Goal: Information Seeking & Learning: Learn about a topic

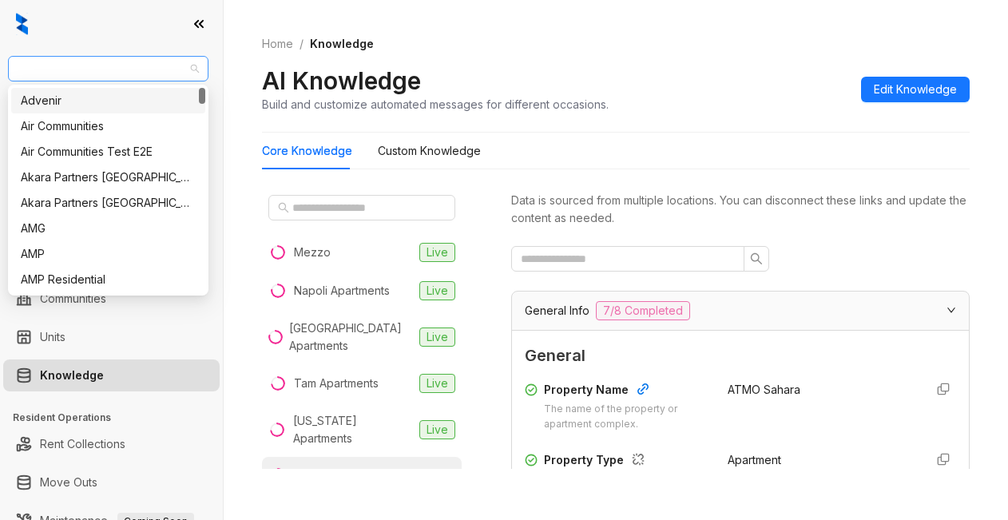
click at [50, 67] on span "AMG" at bounding box center [108, 69] width 181 height 24
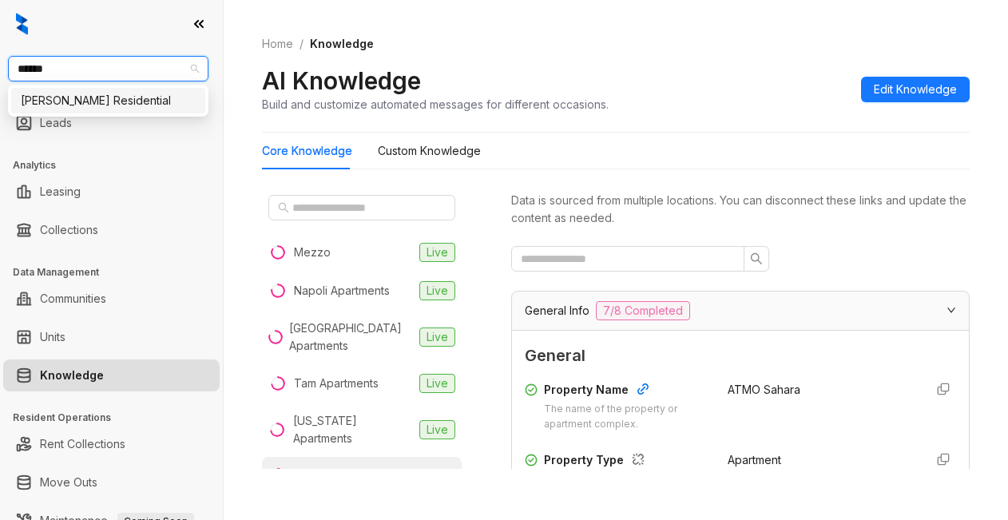
type input "*******"
click at [57, 95] on div "[PERSON_NAME] Residential" at bounding box center [108, 101] width 175 height 18
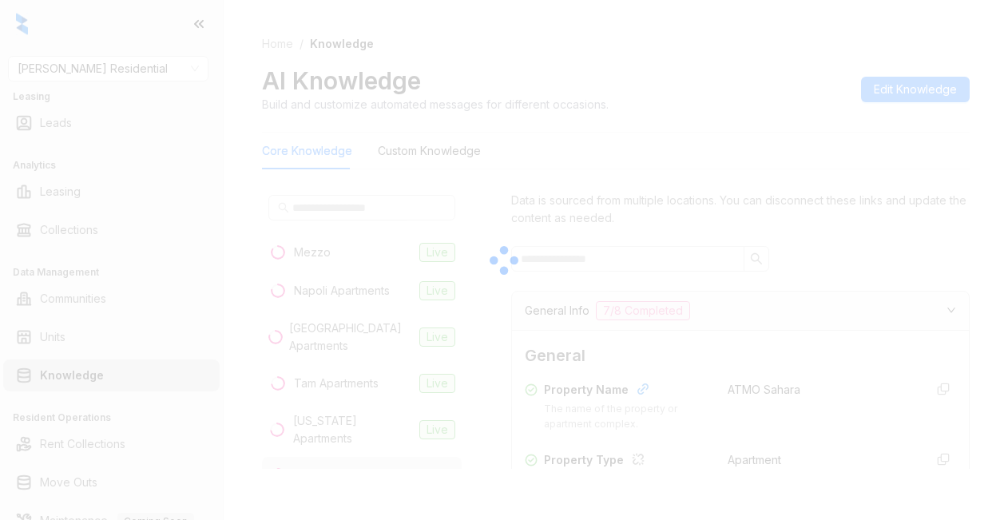
click at [637, 281] on div at bounding box center [504, 260] width 1008 height 520
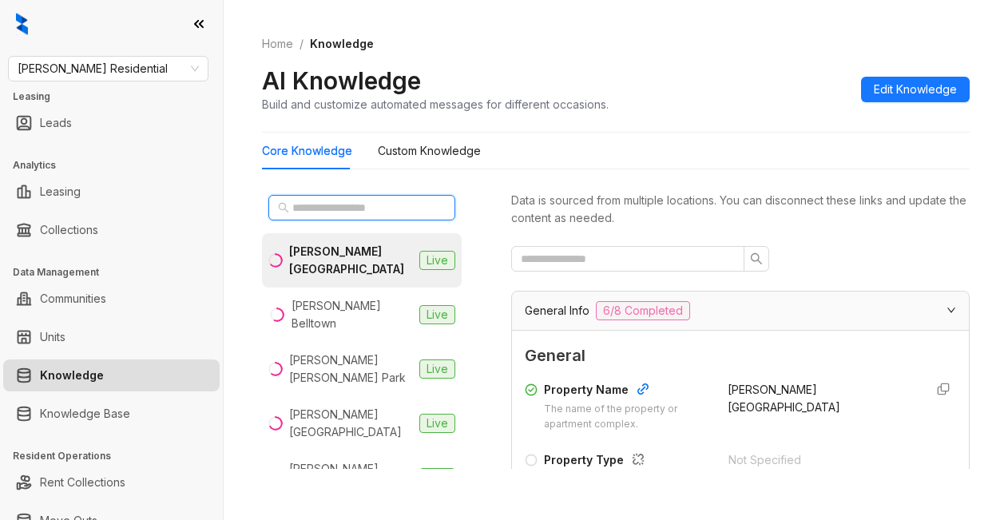
click at [329, 207] on input "text" at bounding box center [362, 208] width 141 height 18
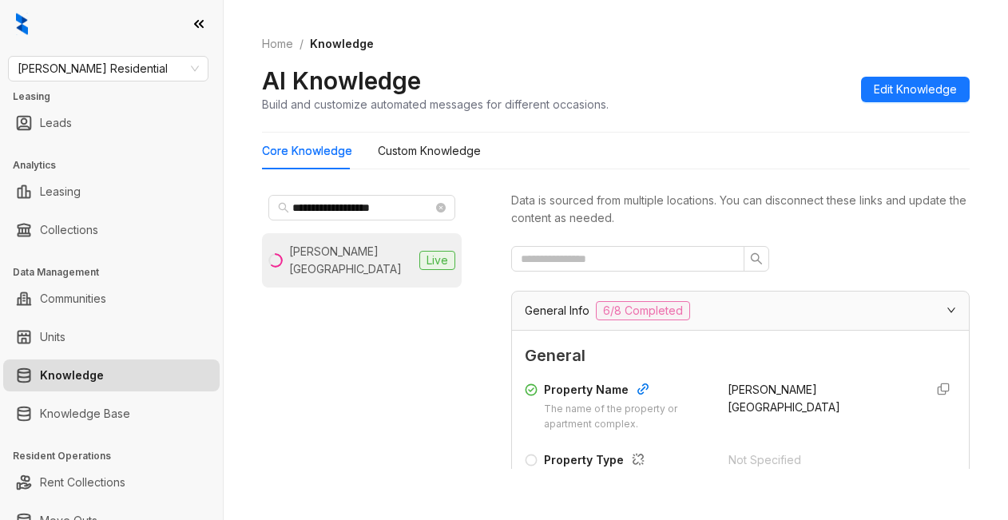
click at [356, 249] on div "Griffis North Creek" at bounding box center [351, 260] width 124 height 35
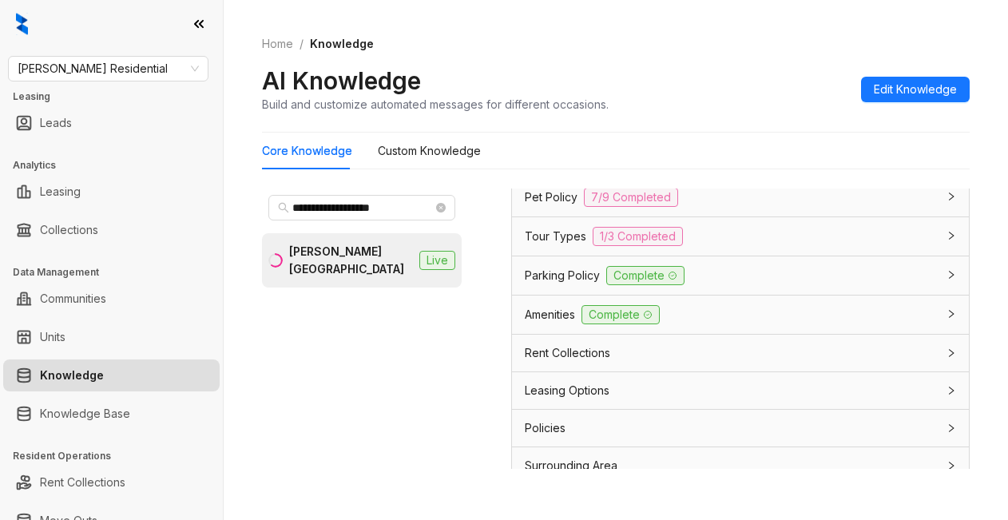
scroll to position [1358, 0]
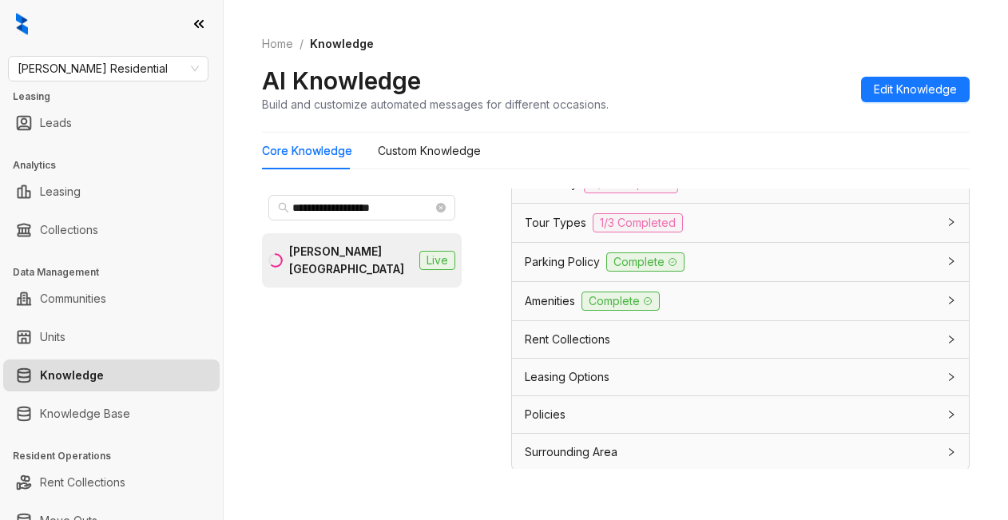
click at [549, 271] on span "Parking Policy" at bounding box center [562, 262] width 75 height 18
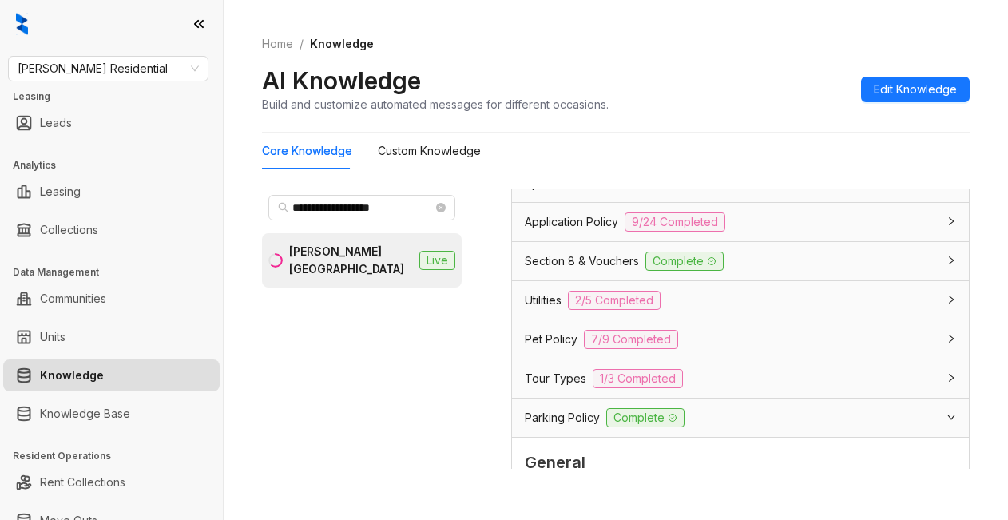
scroll to position [1198, 0]
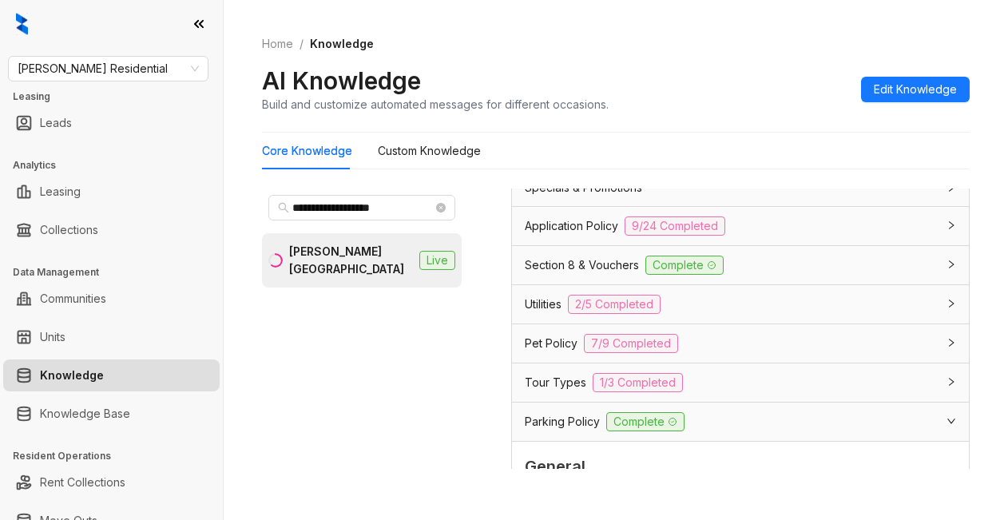
click at [537, 313] on span "Utilities" at bounding box center [543, 305] width 37 height 18
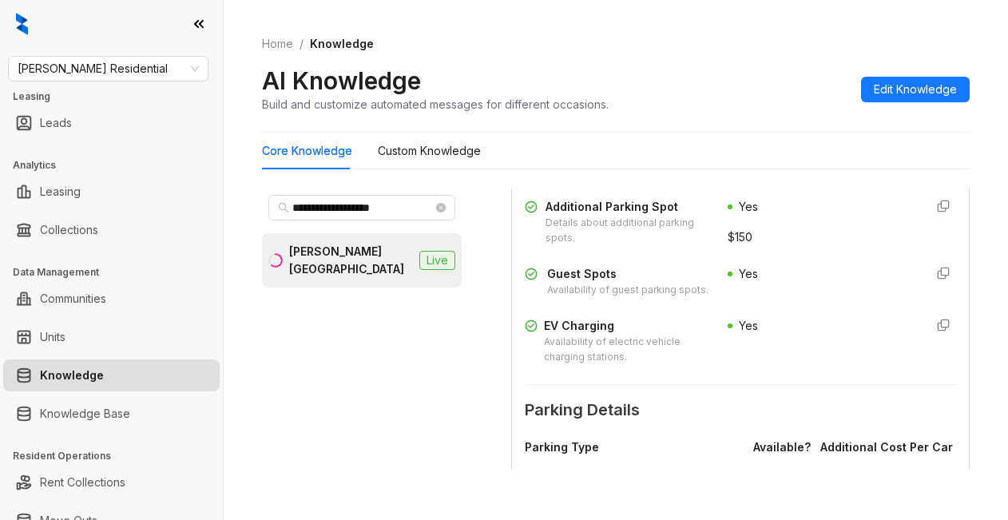
scroll to position [2476, 0]
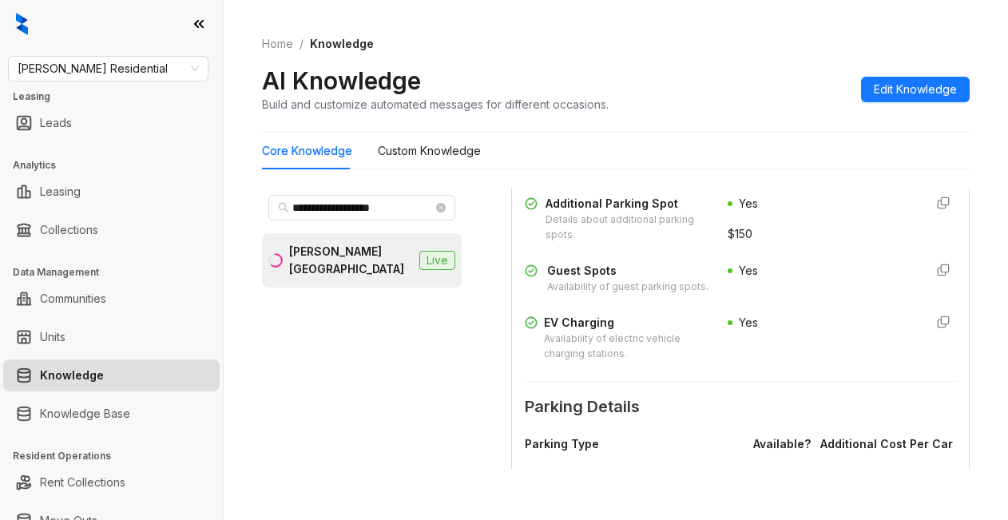
click at [671, 57] on div "Home / Knowledge AI Knowledge Build and customize automated messages for differ…" at bounding box center [616, 74] width 708 height 117
click at [387, 248] on div "Griffis North Creek" at bounding box center [351, 260] width 124 height 35
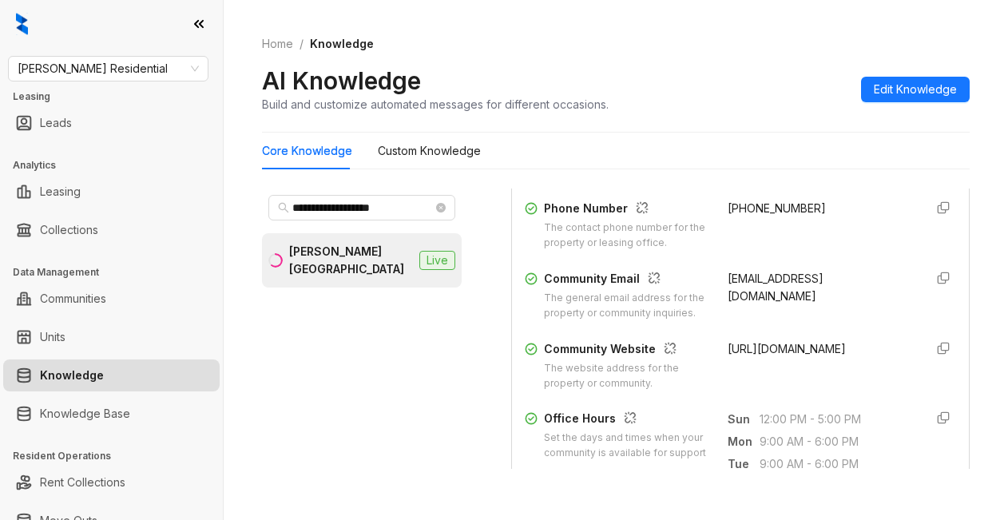
scroll to position [320, 0]
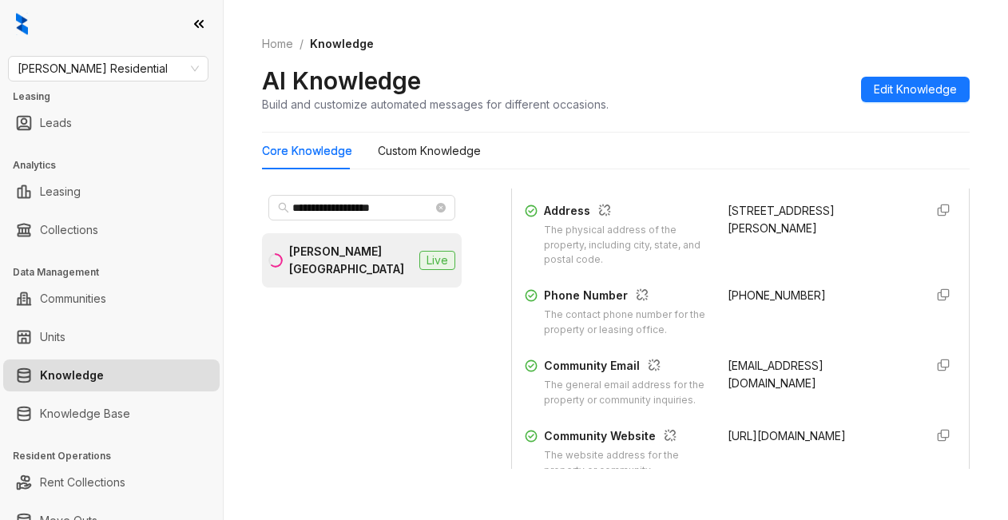
drag, startPoint x: 709, startPoint y: 224, endPoint x: 854, endPoint y: 252, distance: 147.1
click at [854, 237] on div "20225 Bothell Everett Hwy, Bothell, WA, 98012-8170" at bounding box center [820, 219] width 184 height 35
copy div "20225 Bothell Everett Hwy, Bothell, WA, 98012-8170"
drag, startPoint x: 399, startPoint y: 211, endPoint x: 270, endPoint y: 222, distance: 129.1
click at [270, 222] on div "**********" at bounding box center [362, 208] width 200 height 38
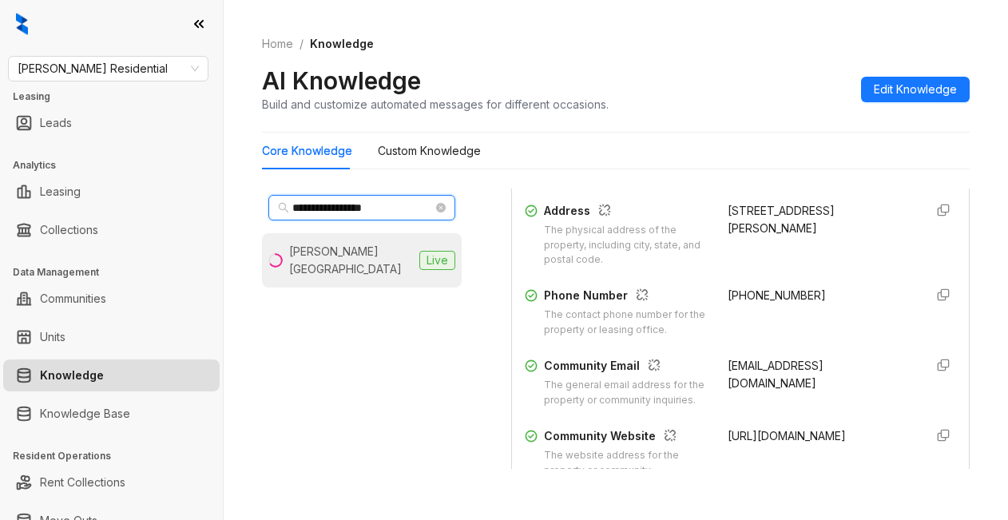
type input "**********"
click at [341, 260] on div "Griffis South Bay" at bounding box center [351, 260] width 124 height 35
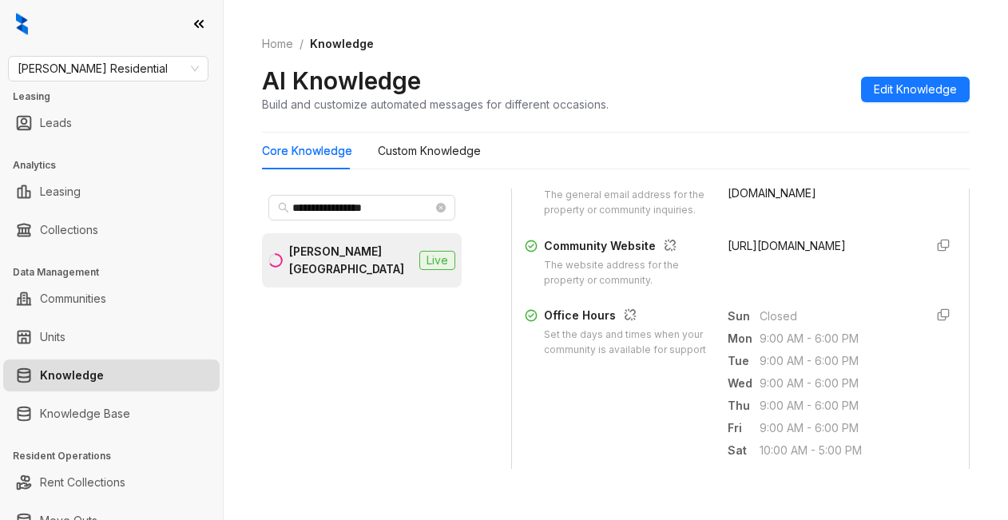
scroll to position [559, 0]
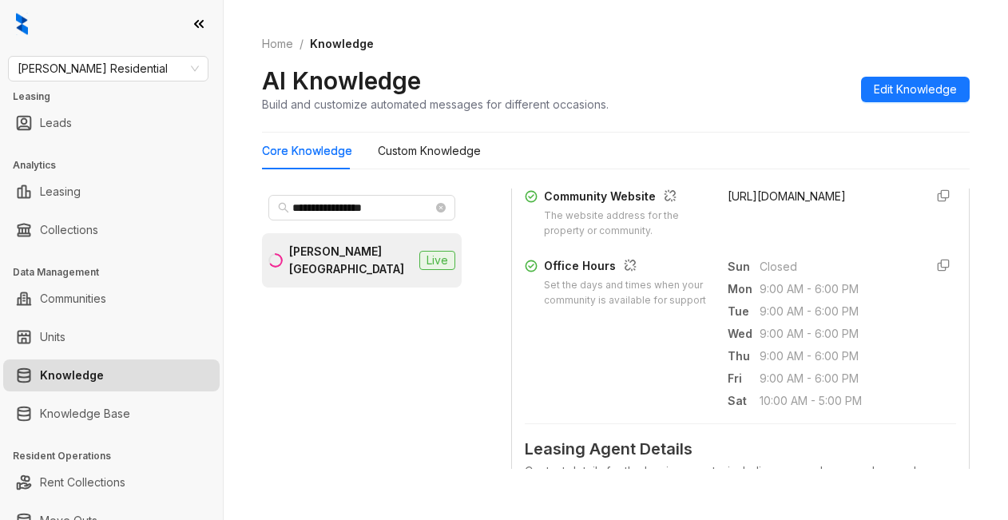
click at [670, 46] on ol "Home / Knowledge" at bounding box center [616, 44] width 708 height 18
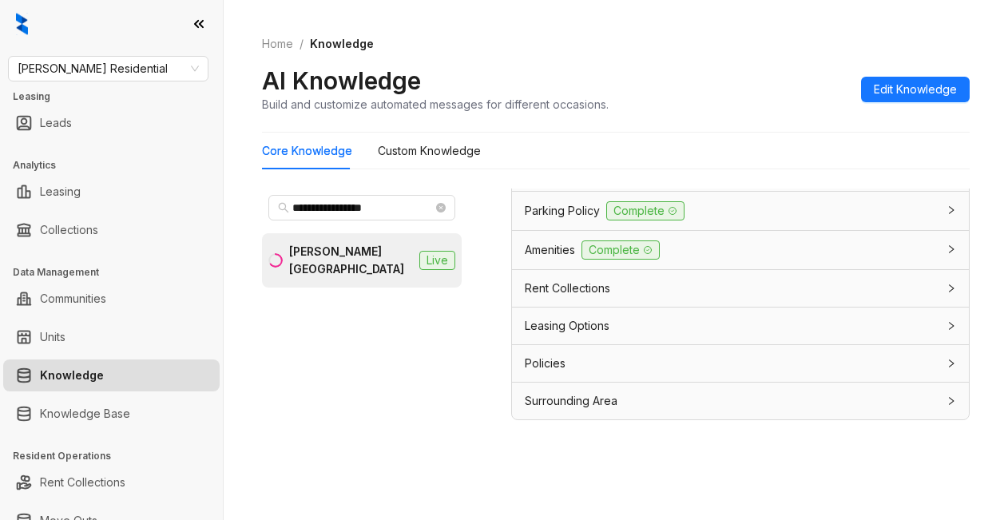
scroll to position [50, 0]
click at [566, 211] on span "Parking Policy" at bounding box center [562, 210] width 75 height 18
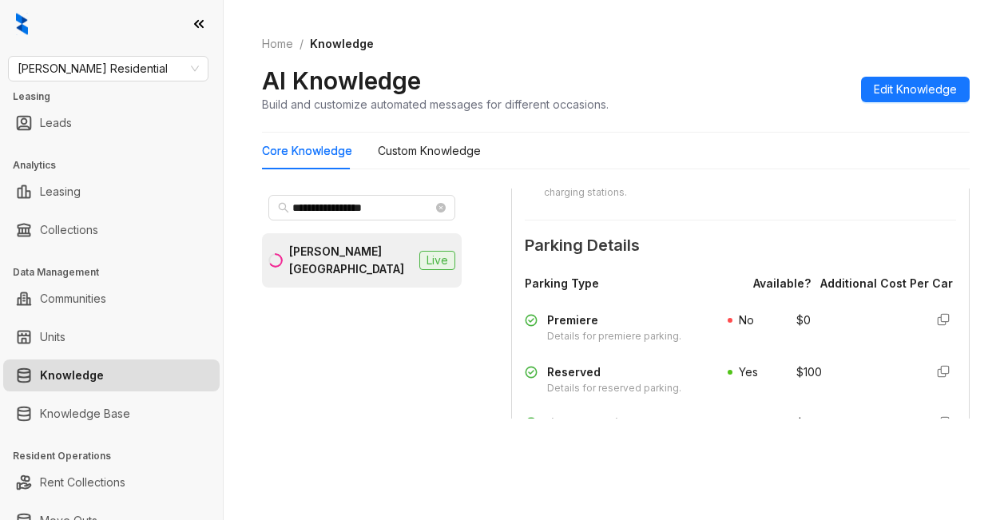
scroll to position [1728, 0]
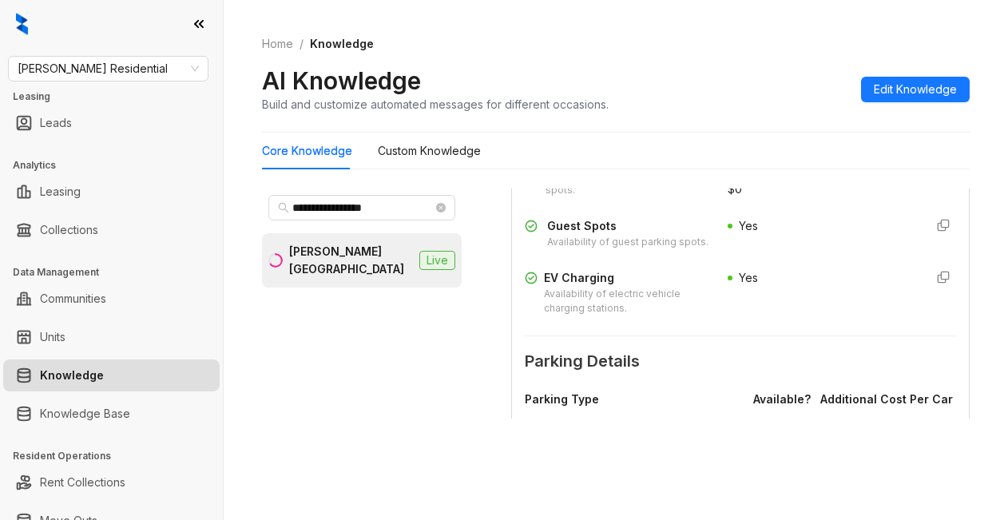
click at [699, 72] on div "AI Knowledge Build and customize automated messages for different occasions. Ed…" at bounding box center [616, 89] width 708 height 47
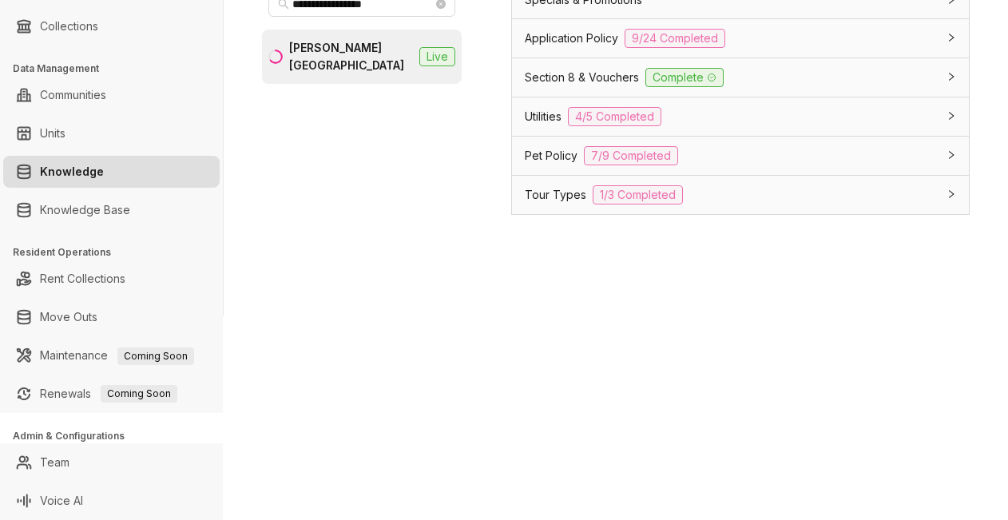
scroll to position [1111, 0]
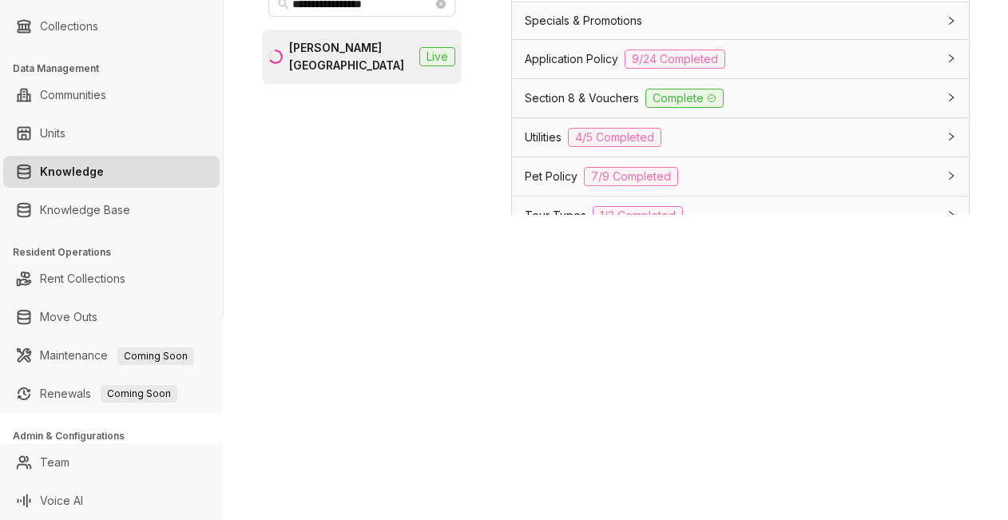
click at [602, 30] on span "Specials & Promotions" at bounding box center [583, 21] width 117 height 18
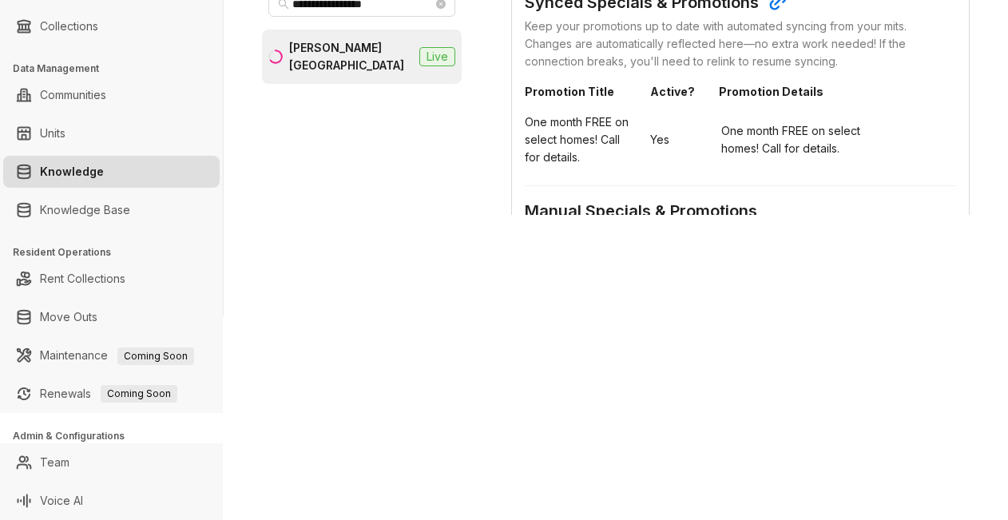
scroll to position [872, 0]
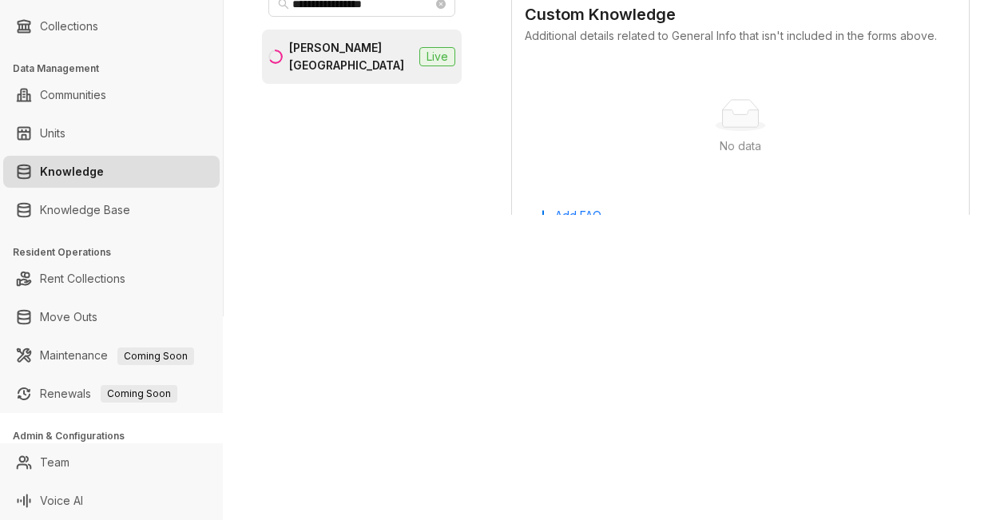
click at [626, 124] on div "No data No data" at bounding box center [740, 127] width 431 height 133
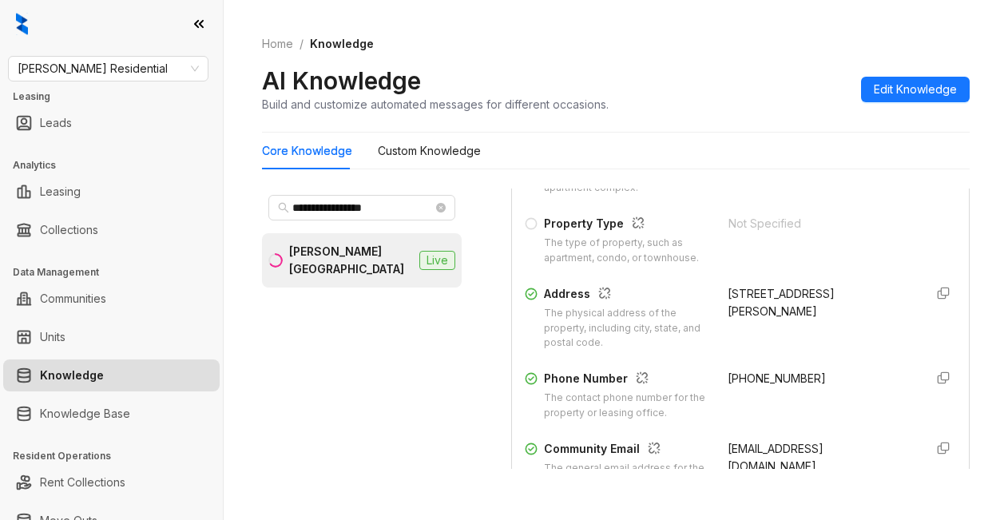
scroll to position [232, 0]
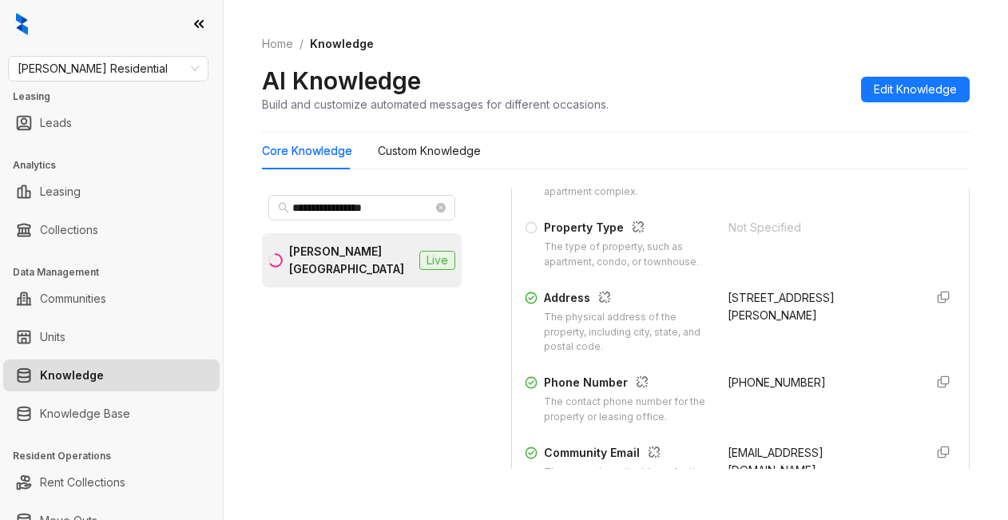
click at [660, 270] on div "The type of property, such as apartment, condo, or townhouse." at bounding box center [626, 255] width 165 height 30
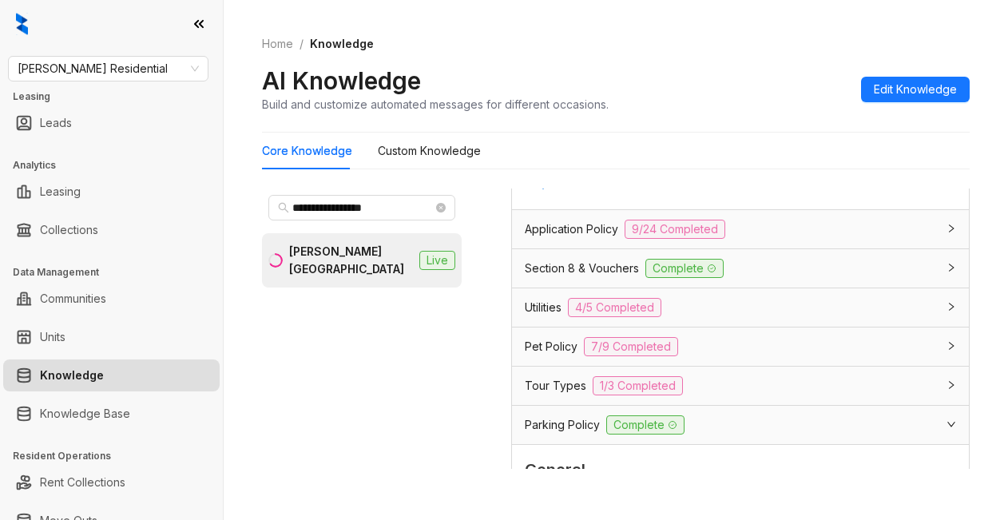
scroll to position [1990, 0]
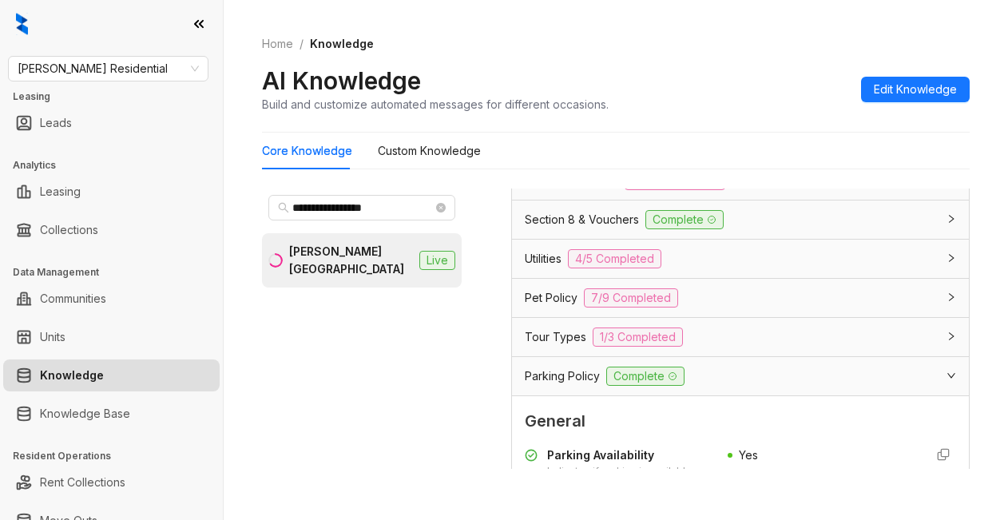
click at [587, 228] on span "Section 8 & Vouchers" at bounding box center [582, 220] width 114 height 18
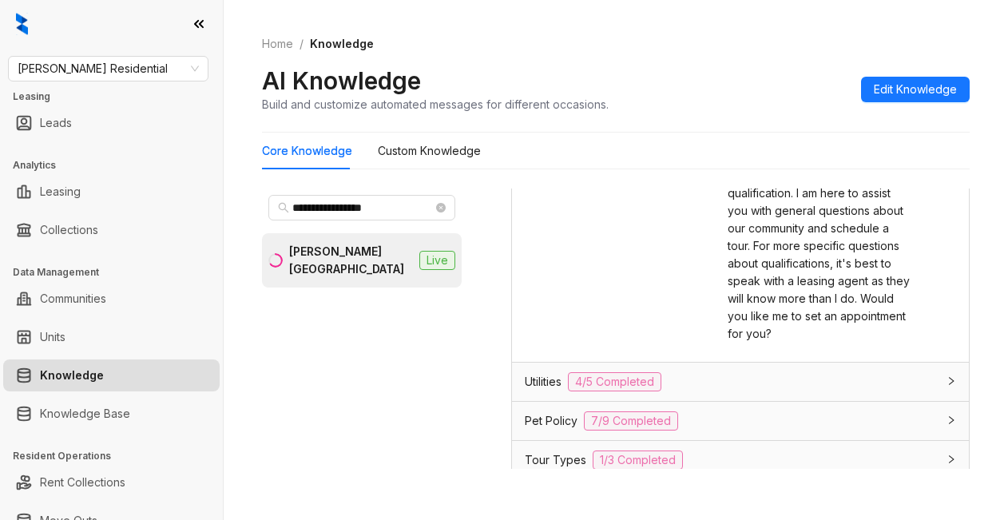
scroll to position [2389, 0]
